Goal: Complete application form

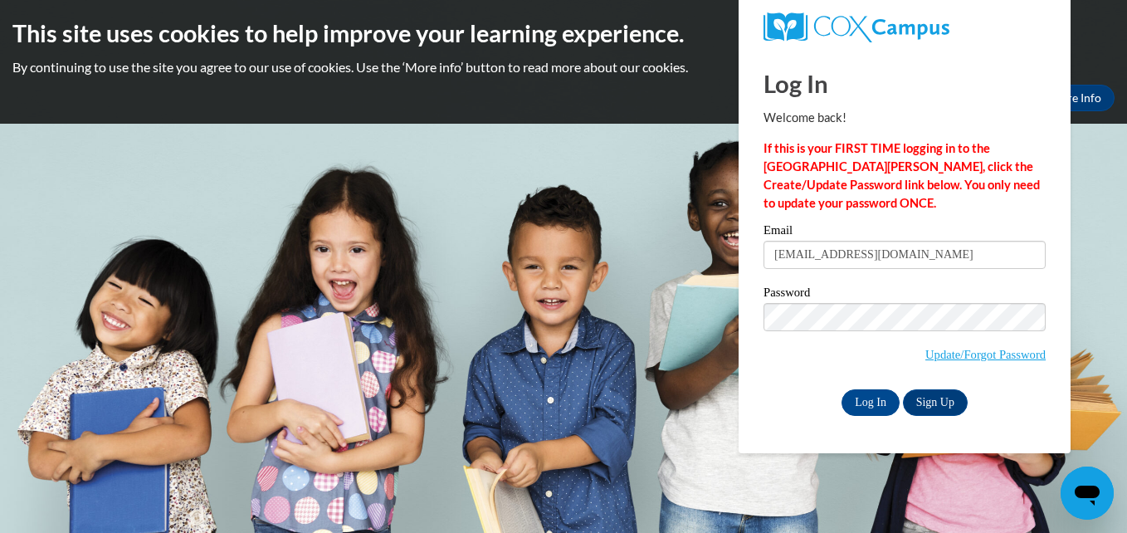
click at [1102, 198] on body "This site uses cookies to help improve your learning experience. By continuing …" at bounding box center [563, 266] width 1127 height 533
click at [876, 410] on input "Log In" at bounding box center [871, 402] width 58 height 27
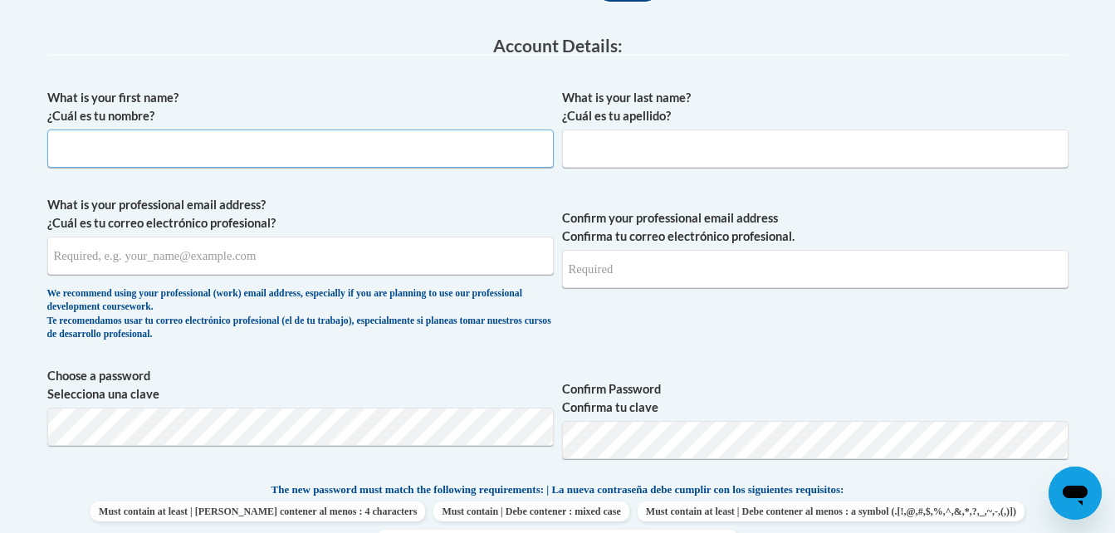
click at [480, 154] on input "What is your first name? ¿Cuál es tu nombre?" at bounding box center [300, 149] width 506 height 38
type input "Destiny"
click at [707, 140] on input "What is your last name? ¿Cuál es tu apellido?" at bounding box center [815, 149] width 506 height 38
type input "Weaver"
click at [389, 250] on input "What is your professional email address? ¿Cuál es tu correo electrónico profesi…" at bounding box center [300, 256] width 506 height 38
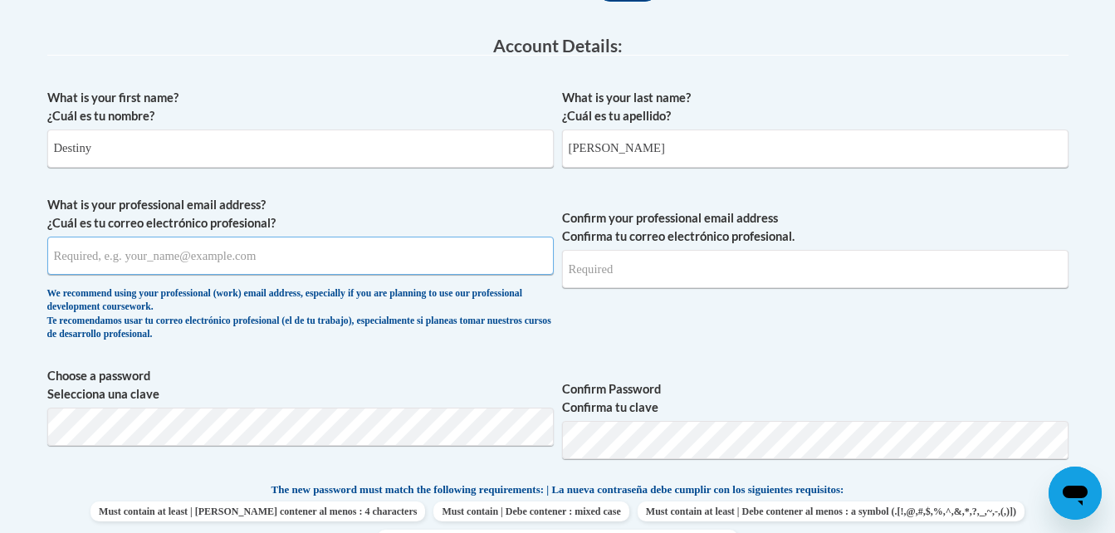
type input "destinyweaver@gcbe.org"
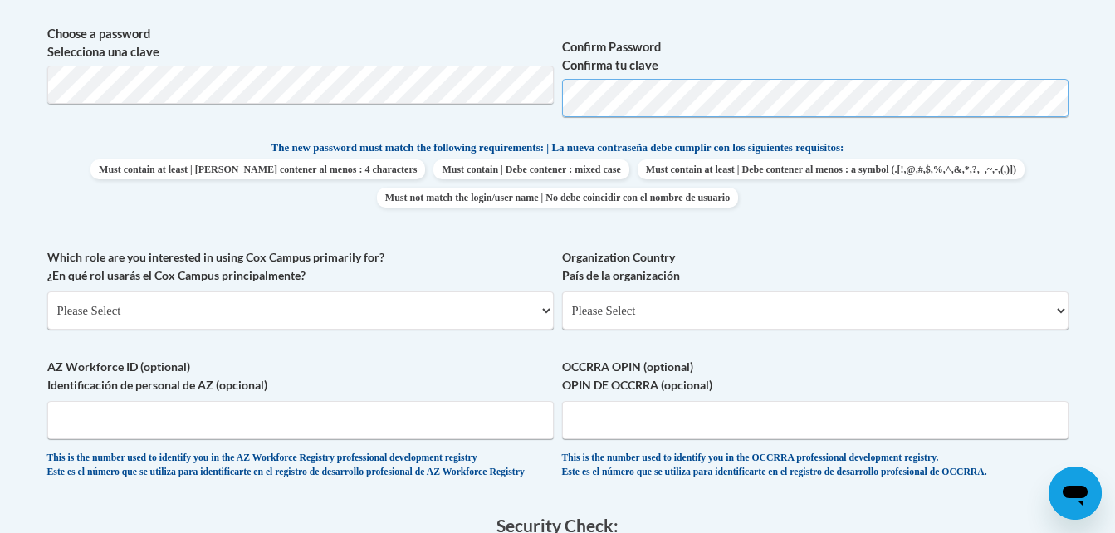
scroll to position [776, 0]
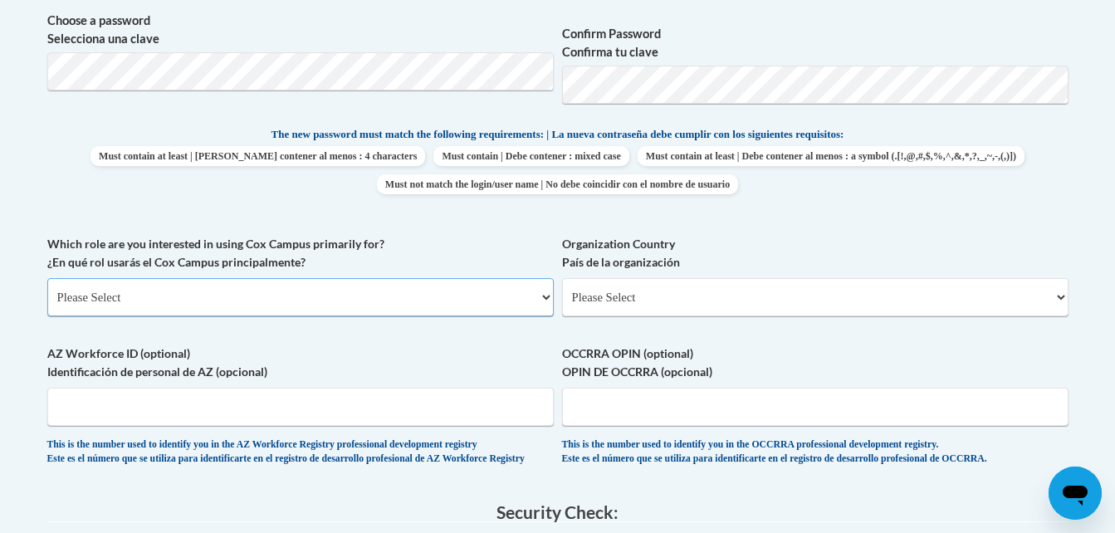
click at [533, 290] on select "Please Select College/University | Colegio/Universidad Community/Nonprofit Part…" at bounding box center [300, 297] width 506 height 38
select select "fbf2d438-af2f-41f8-98f1-81c410e29de3"
click at [47, 278] on select "Please Select College/University | Colegio/Universidad Community/Nonprofit Part…" at bounding box center [300, 297] width 506 height 38
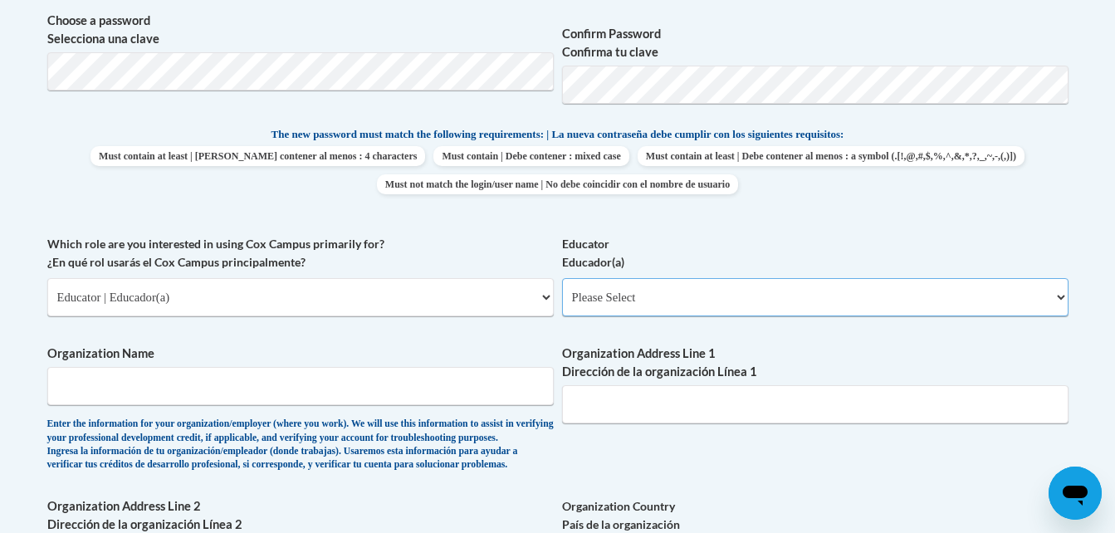
click at [600, 285] on select "Please Select Early Learning/Daycare Teacher/Family Home Care Provider | Maestr…" at bounding box center [815, 297] width 506 height 38
select select "8e40623d-54d0-45cd-9f92-5df65cd3f8cf"
click at [562, 278] on select "Please Select Early Learning/Daycare Teacher/Family Home Care Provider | Maestr…" at bounding box center [815, 297] width 506 height 38
click at [503, 395] on input "Organization Name" at bounding box center [300, 386] width 506 height 38
click at [490, 328] on div "Which role are you interested in using Cox Campus primarily for? ¿En qué rol us…" at bounding box center [300, 282] width 506 height 94
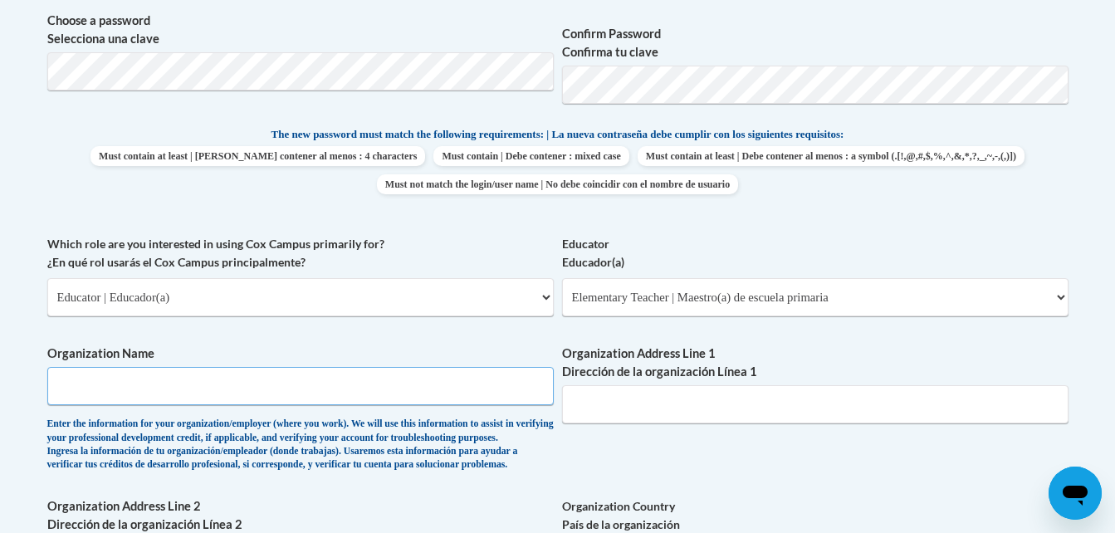
click at [405, 394] on input "Organization Name" at bounding box center [300, 386] width 506 height 38
type input "Sonoraville Elementary School"
click at [268, 377] on input "Sonoraville Elementary School" at bounding box center [300, 386] width 506 height 38
click at [586, 394] on input "Organization Address Line 1 Dirección de la organización Línea 1" at bounding box center [815, 404] width 506 height 38
click at [593, 409] on input "7300 Fairmount Highway Calhoun Ga 30701ghway SE" at bounding box center [815, 404] width 506 height 38
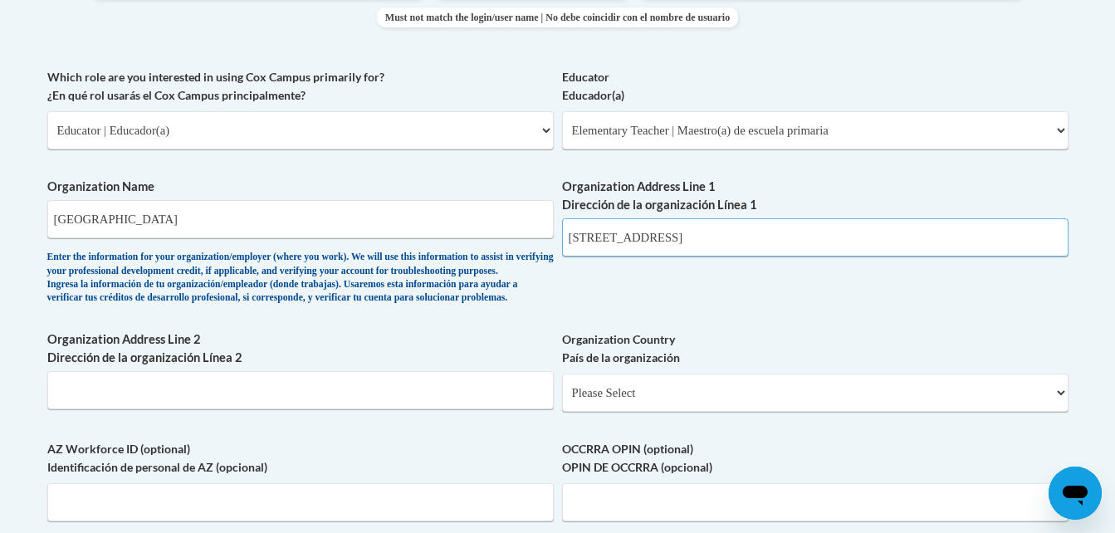
scroll to position [947, 0]
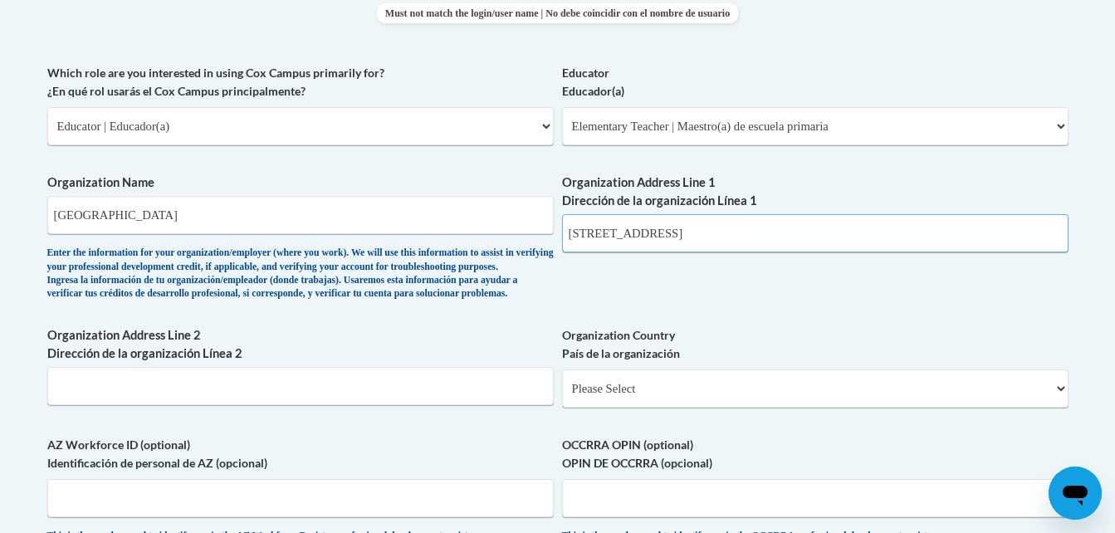
click at [803, 232] on input "7320 Fairmount Highway Calhoun Ga 30701ghway SE" at bounding box center [815, 233] width 506 height 38
click at [963, 227] on input "7320 Fairmount Highway Calhoun Ga 30701 highway SE" at bounding box center [815, 233] width 506 height 38
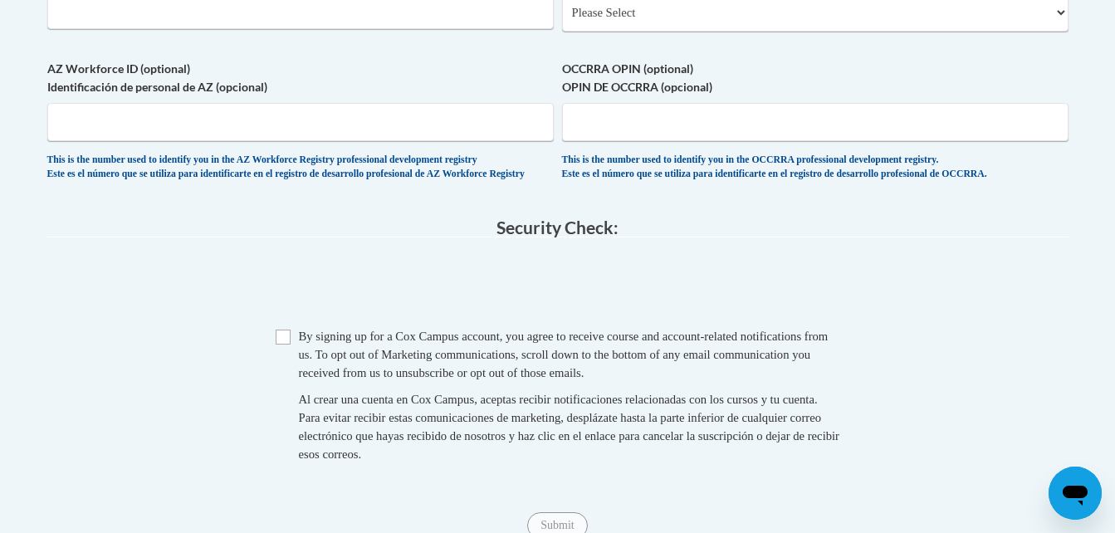
scroll to position [1432, 0]
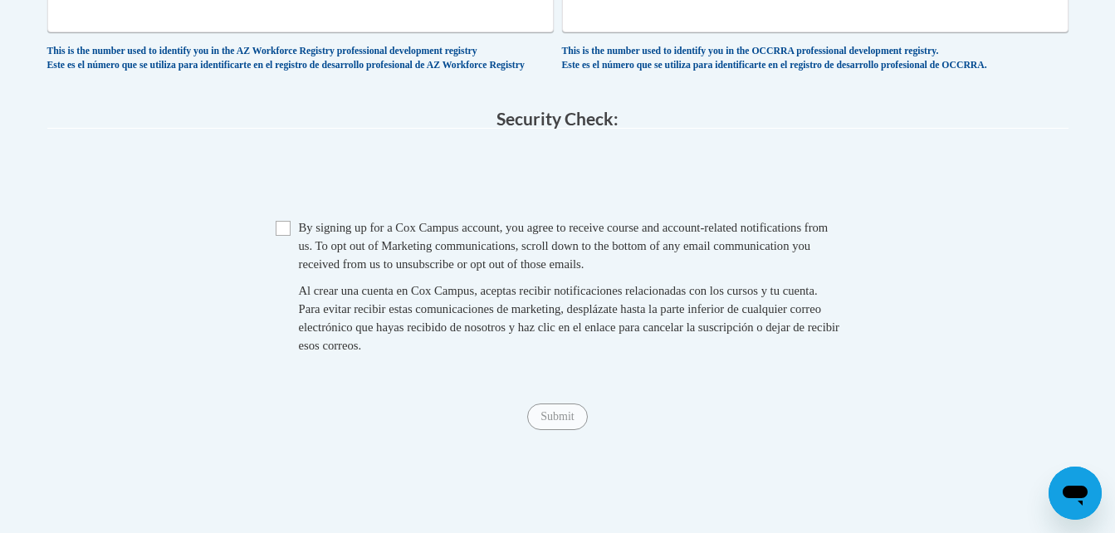
type input "7320 Fairmount Highway Calhoun Ga 30171"
click at [280, 236] on input "Checkbox" at bounding box center [283, 228] width 15 height 15
checkbox input "true"
click at [543, 430] on input "Submit" at bounding box center [557, 416] width 60 height 27
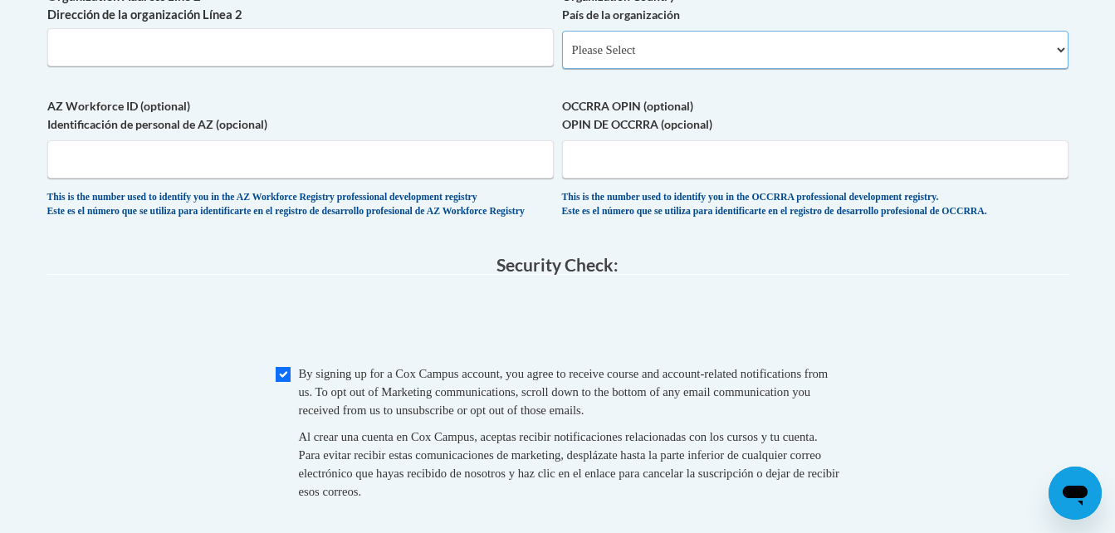
scroll to position [1266, 0]
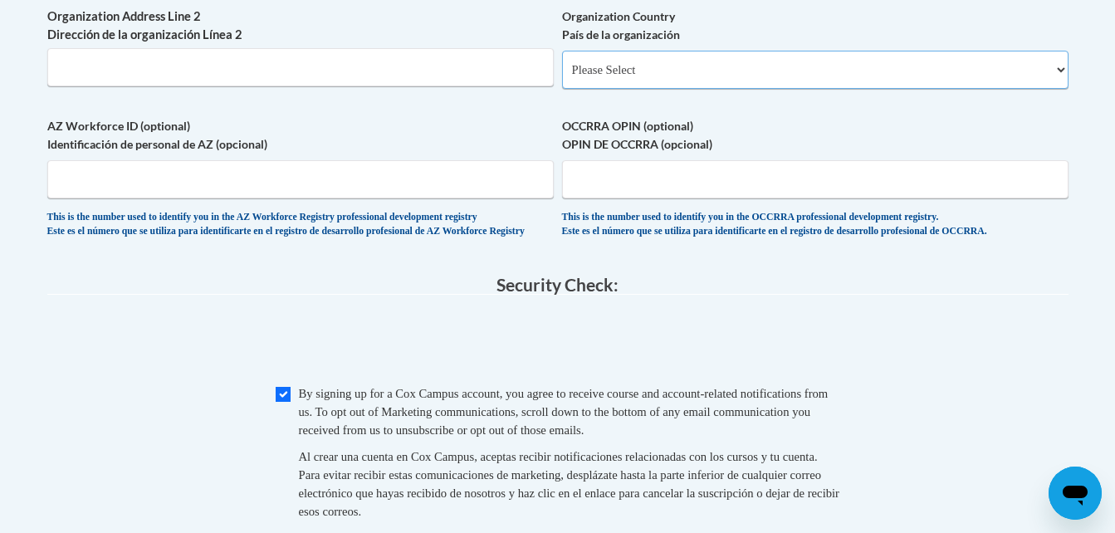
click at [581, 89] on select "Please Select United States | Estados Unidos Outside of the United States | Fue…" at bounding box center [815, 70] width 506 height 38
select select "ad49bcad-a171-4b2e-b99c-48b446064914"
click at [562, 77] on select "Please Select United States | Estados Unidos Outside of the United States | Fue…" at bounding box center [815, 70] width 506 height 38
select select
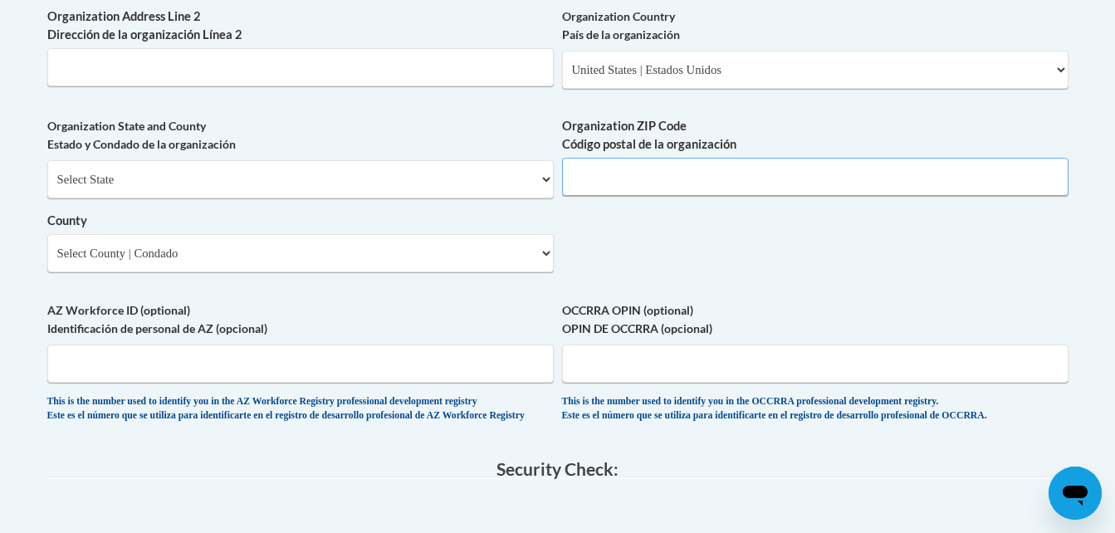
drag, startPoint x: 619, startPoint y: 197, endPoint x: 587, endPoint y: 198, distance: 31.6
click at [587, 196] on input "Organization ZIP Code Código postal de la organización" at bounding box center [815, 177] width 506 height 38
type input "30171"
click at [279, 198] on select "Select State Alabama Alaska Arizona Arkansas California Colorado Connecticut De…" at bounding box center [300, 179] width 506 height 38
select select "Georgia"
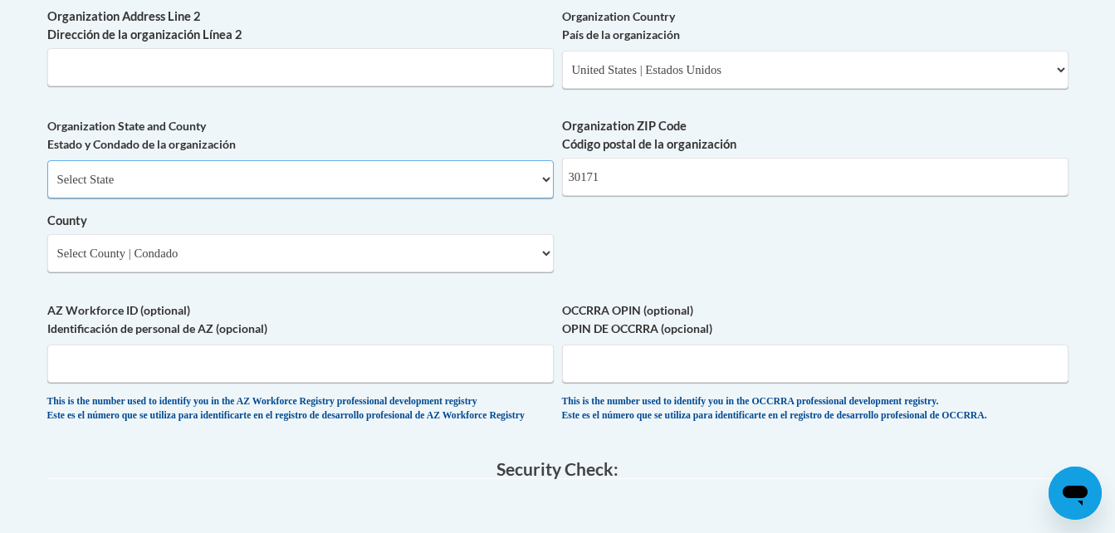
click at [47, 188] on select "Select State Alabama Alaska Arizona Arkansas California Colorado Connecticut De…" at bounding box center [300, 179] width 506 height 38
click at [242, 272] on select "County" at bounding box center [300, 253] width 506 height 38
click at [247, 272] on select "County" at bounding box center [300, 253] width 506 height 38
click at [359, 272] on select "Select County Appling Atkinson Bacon Baker Baldwin Banks Barrow Bartow Ben Hill…" at bounding box center [300, 253] width 506 height 38
select select "Gordon"
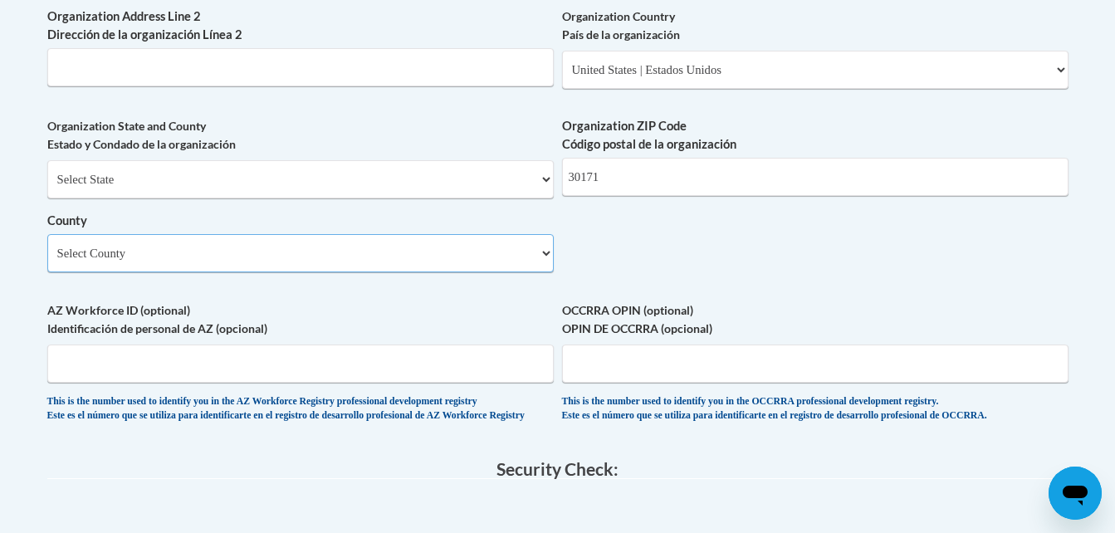
click at [47, 262] on select "Select County Appling Atkinson Bacon Baker Baldwin Banks Barrow Bartow Ben Hill…" at bounding box center [300, 253] width 506 height 38
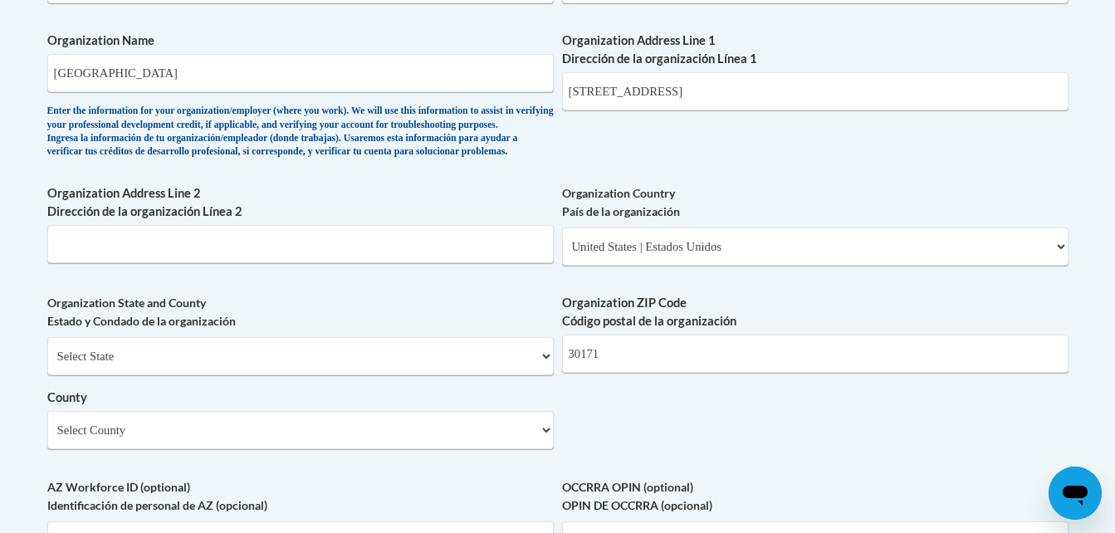
scroll to position [1012, 0]
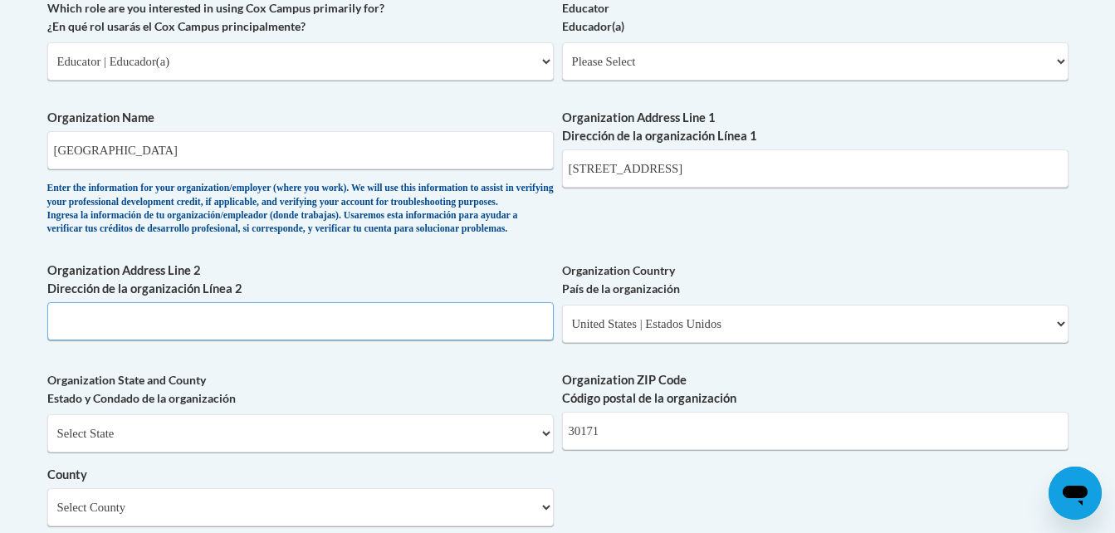
click at [398, 340] on input "Organization Address Line 2 Dirección de la organización Línea 2" at bounding box center [300, 321] width 506 height 38
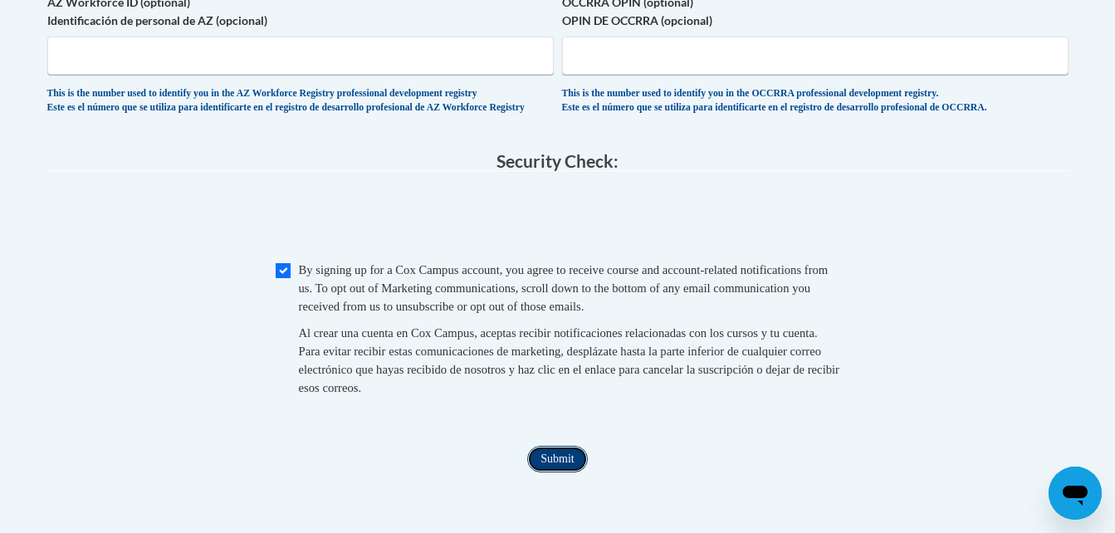
click at [569, 472] on input "Submit" at bounding box center [557, 459] width 60 height 27
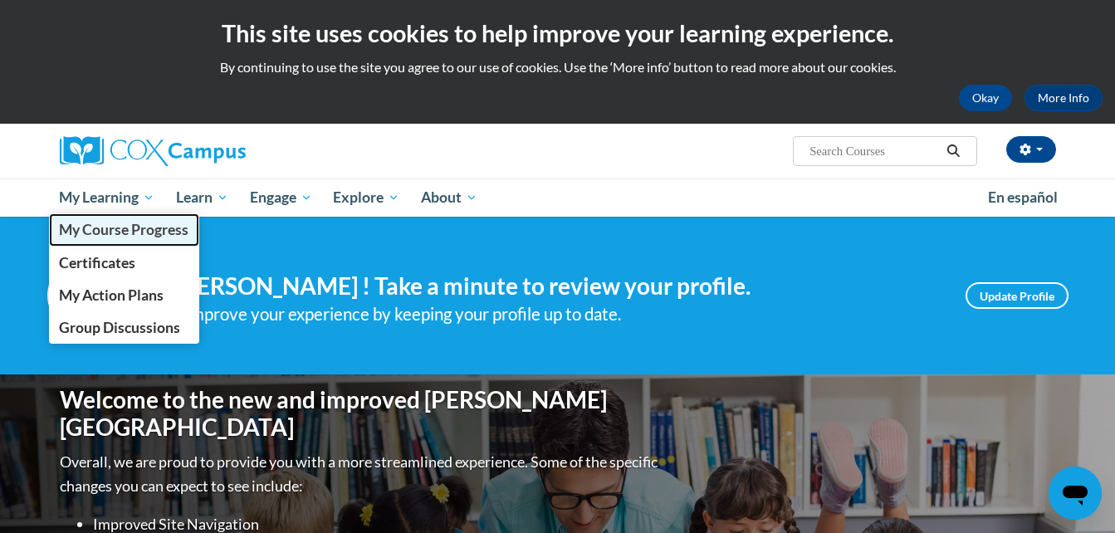
click at [106, 221] on span "My Course Progress" at bounding box center [124, 229] width 130 height 17
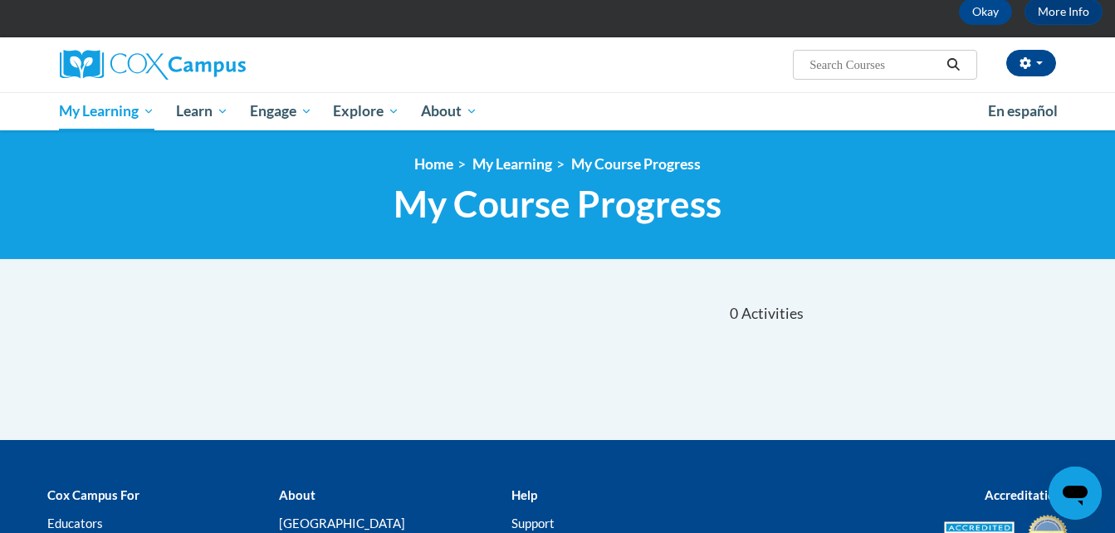
scroll to position [48, 0]
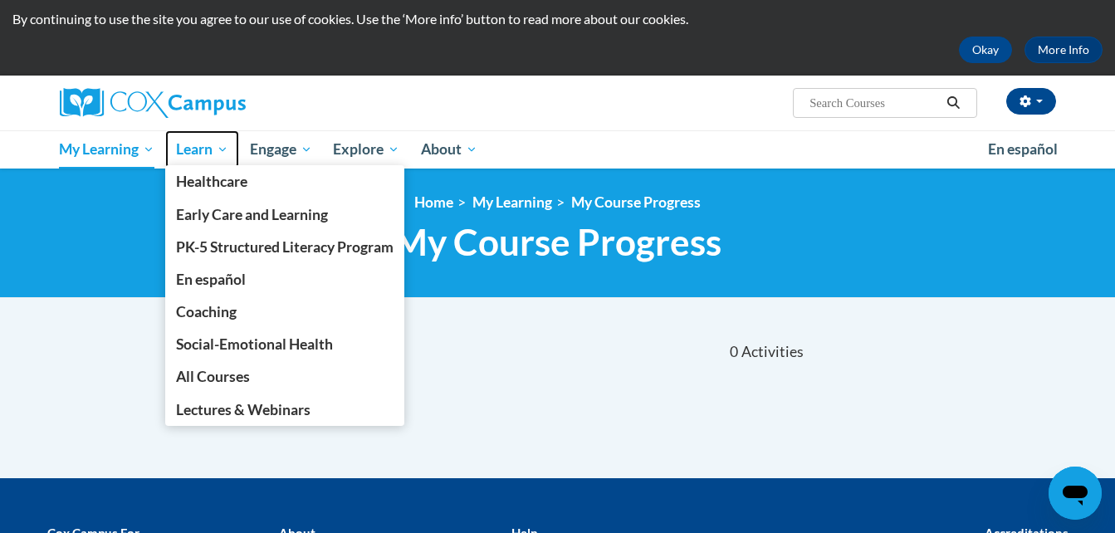
click at [211, 144] on span "Learn" at bounding box center [202, 149] width 52 height 20
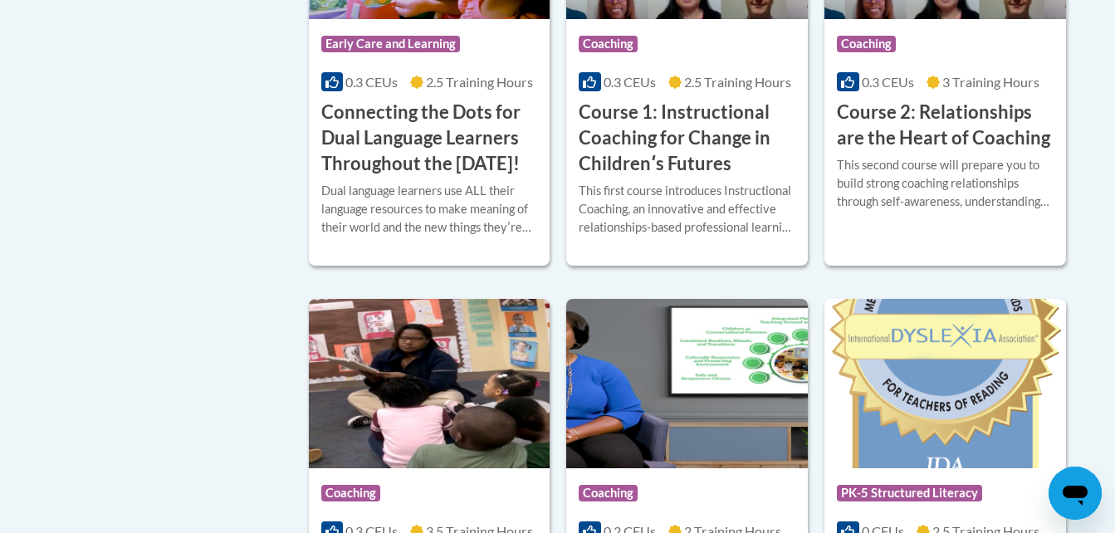
scroll to position [1139, 0]
